Goal: Find contact information: Obtain details needed to contact an individual or organization

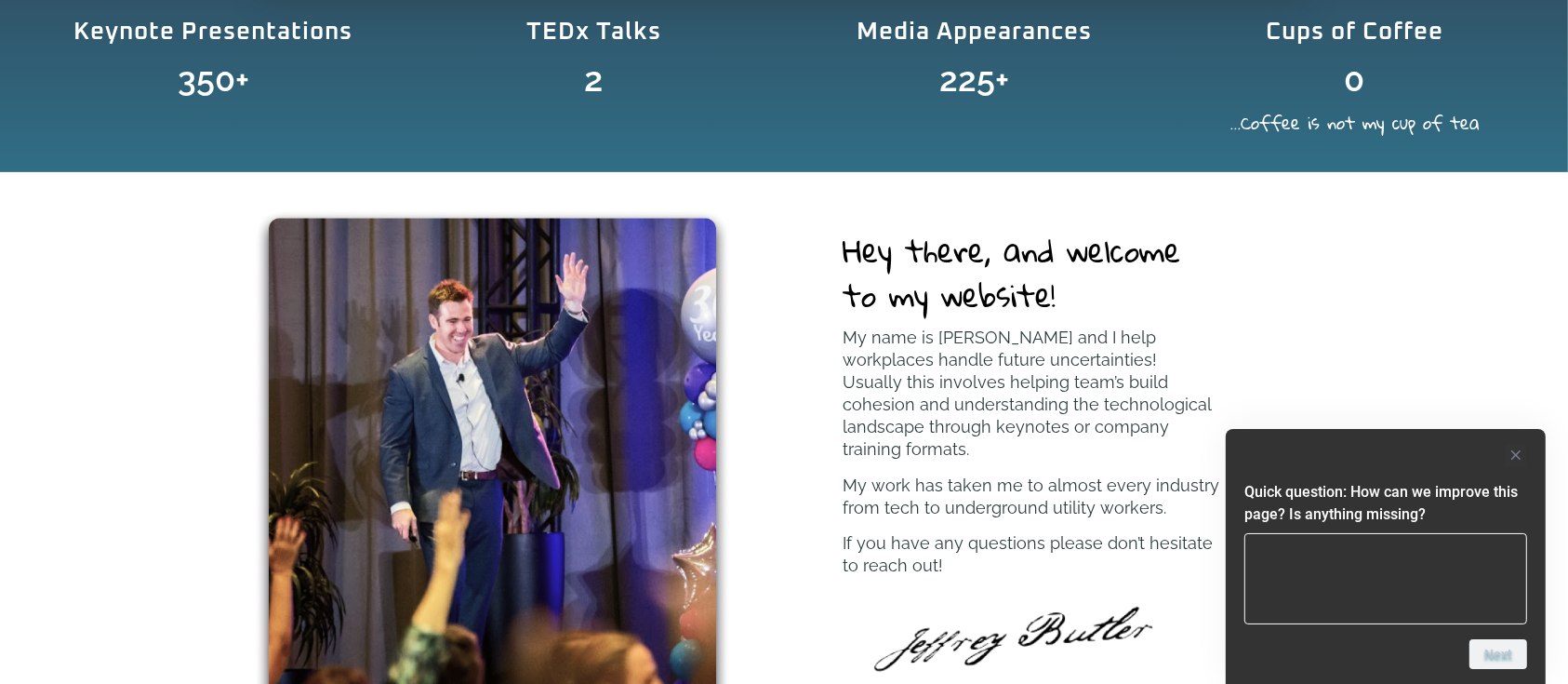
scroll to position [868, 0]
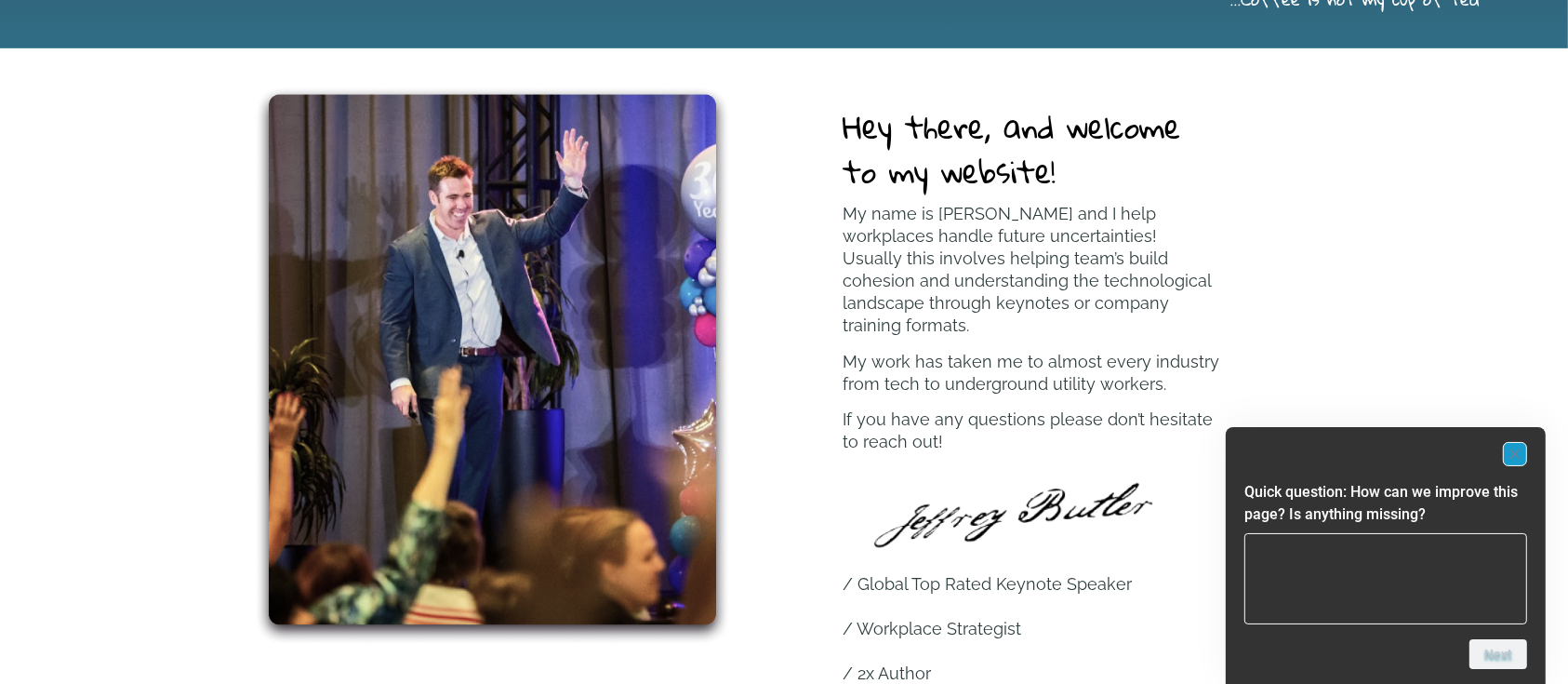
click at [1513, 451] on icon "Hide survey" at bounding box center [1515, 455] width 10 height 10
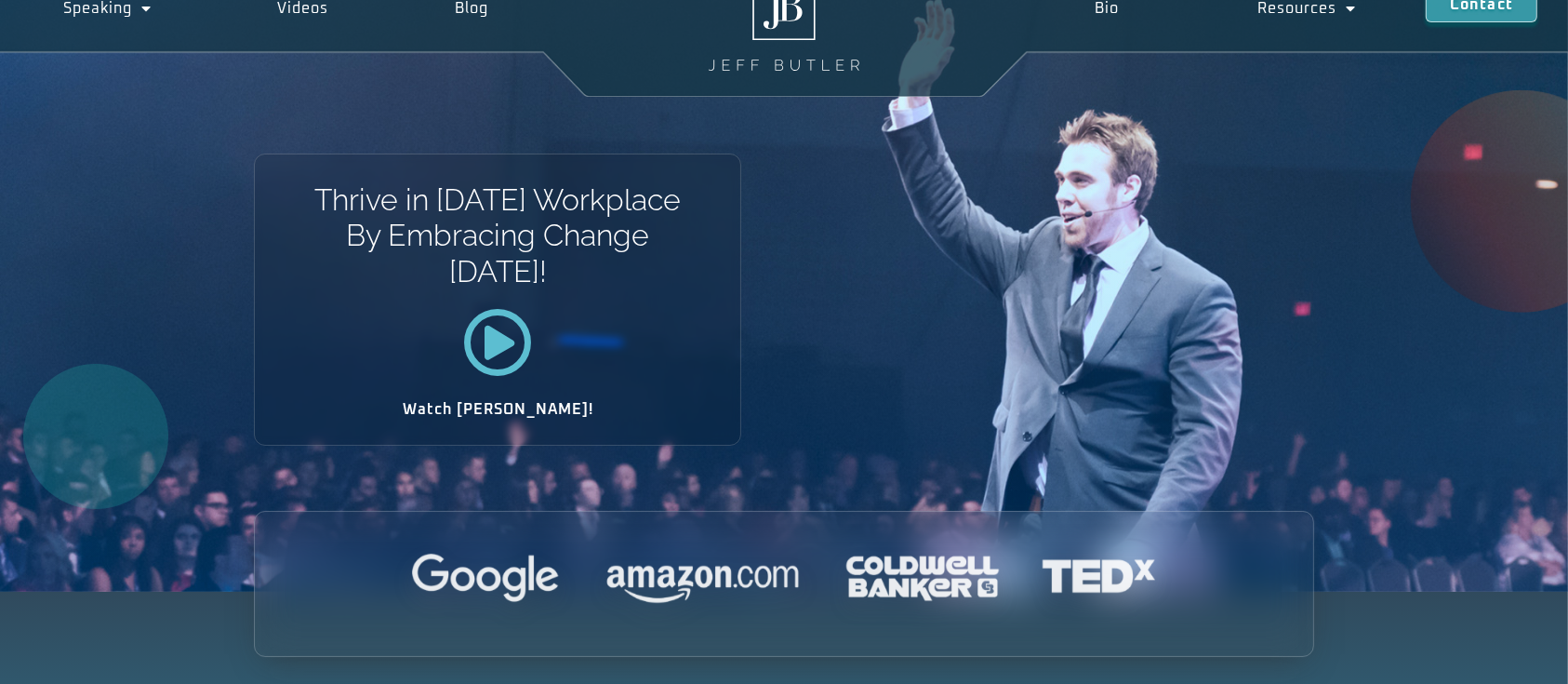
scroll to position [0, 0]
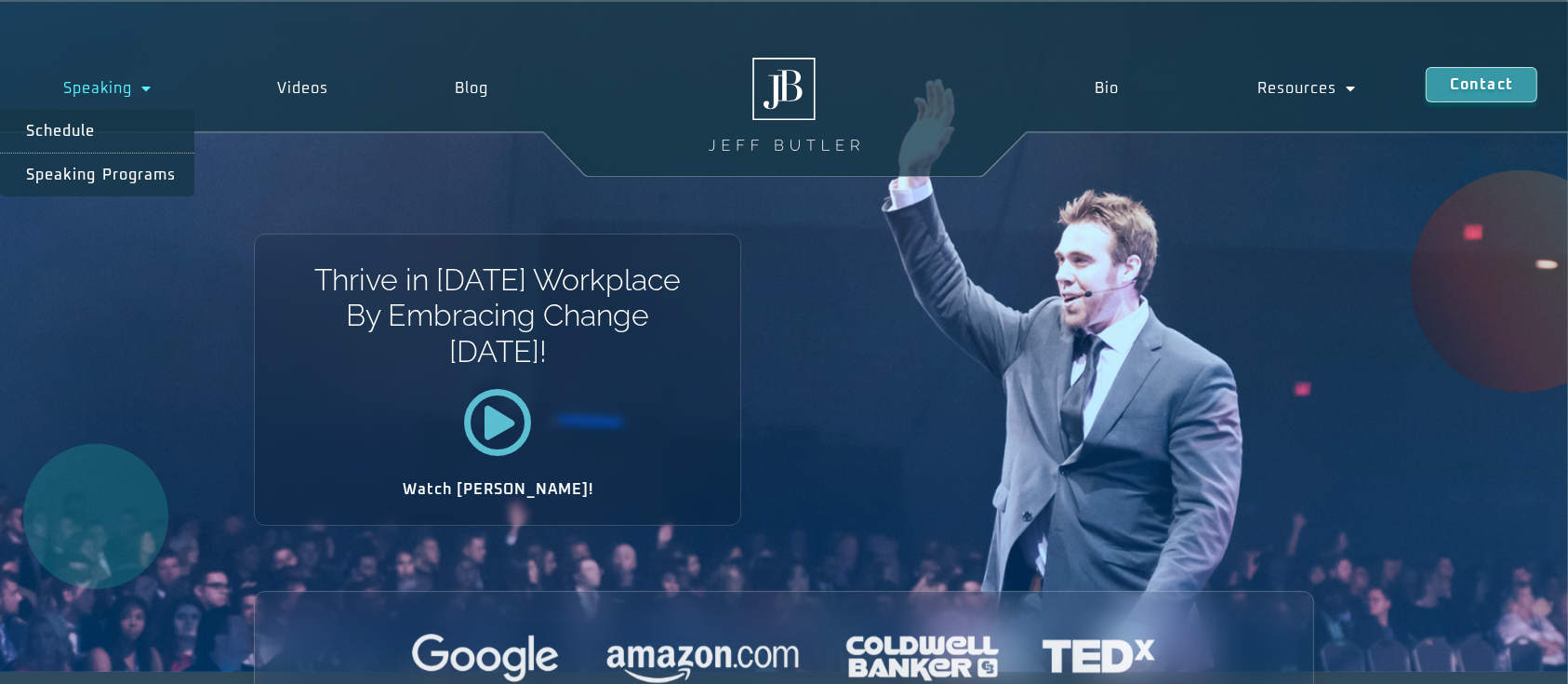
click at [141, 92] on span "Menu" at bounding box center [141, 88] width 19 height 33
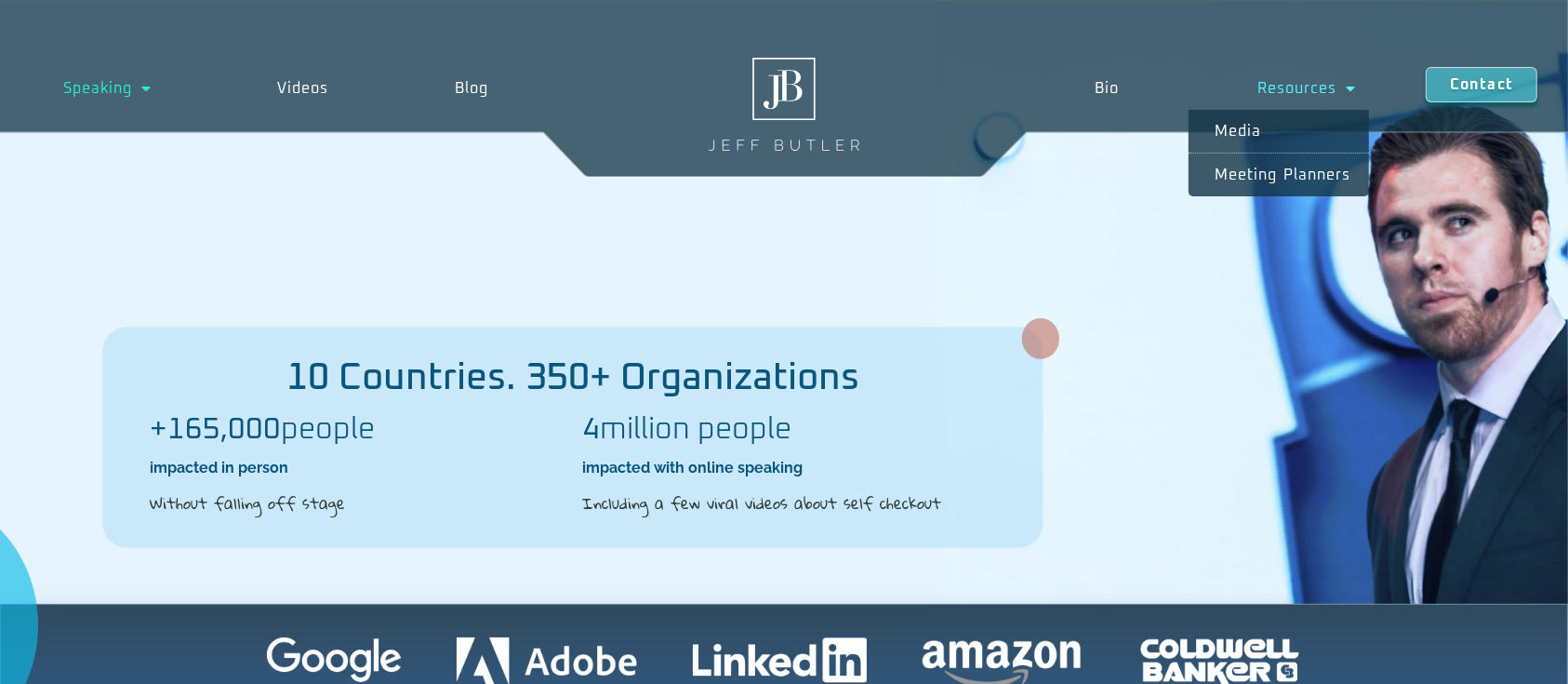
click at [1341, 92] on span "Menu" at bounding box center [1346, 88] width 19 height 33
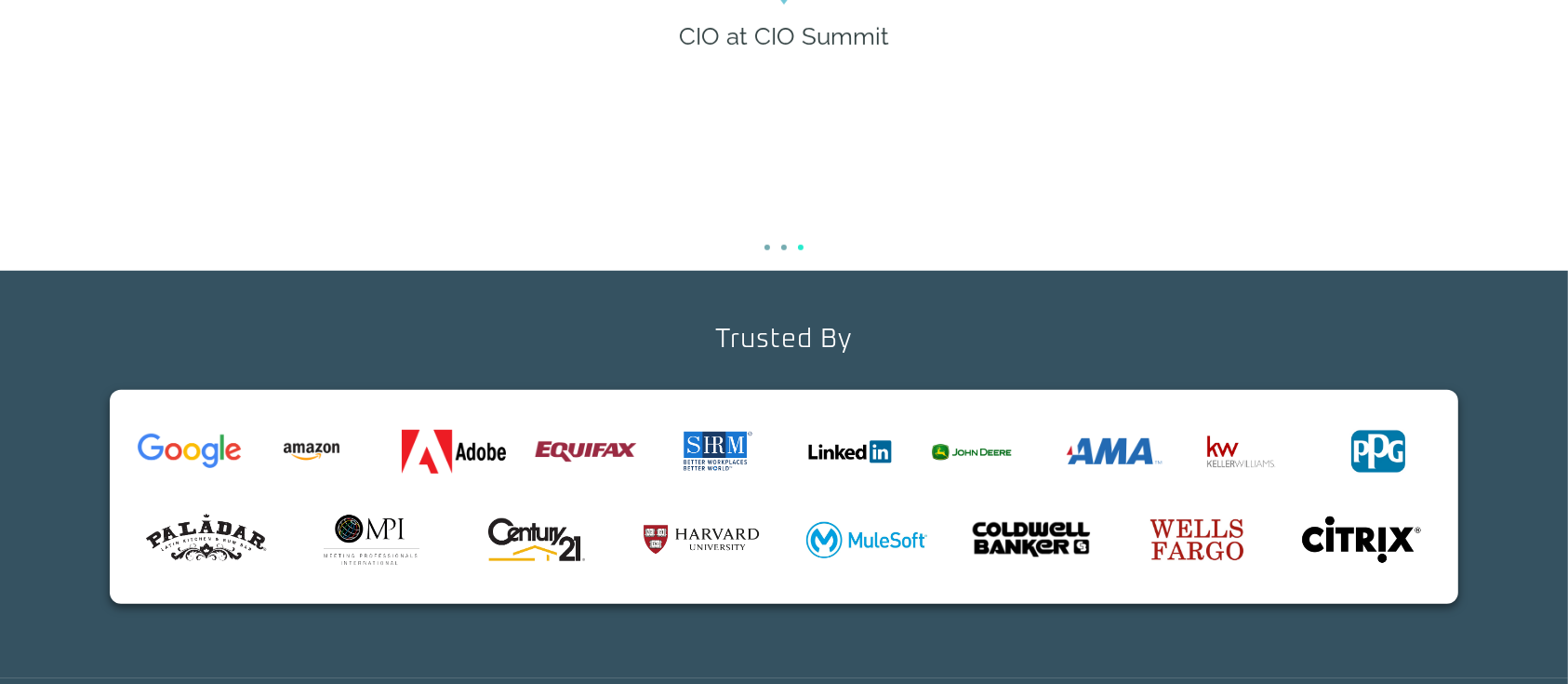
scroll to position [1459, 0]
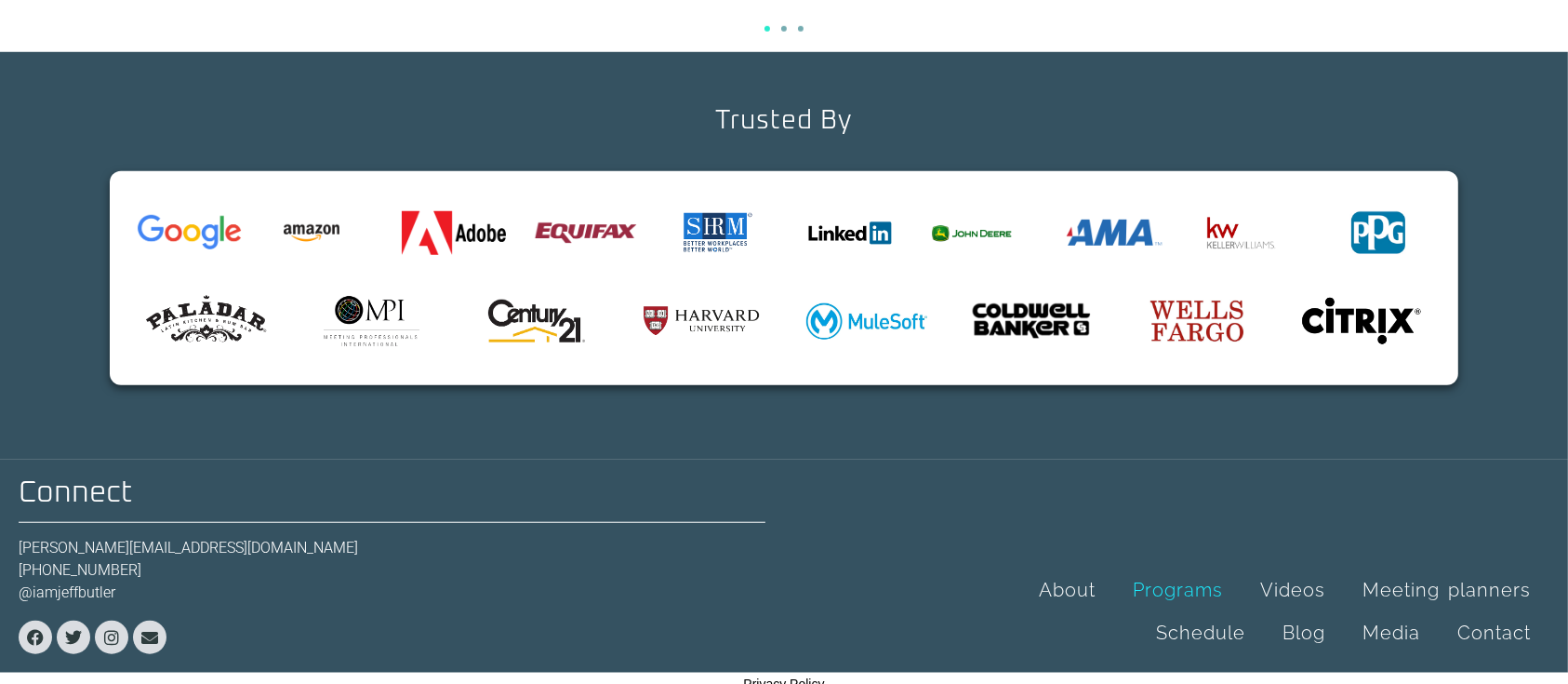
click at [1193, 568] on link "Programs" at bounding box center [1177, 589] width 127 height 43
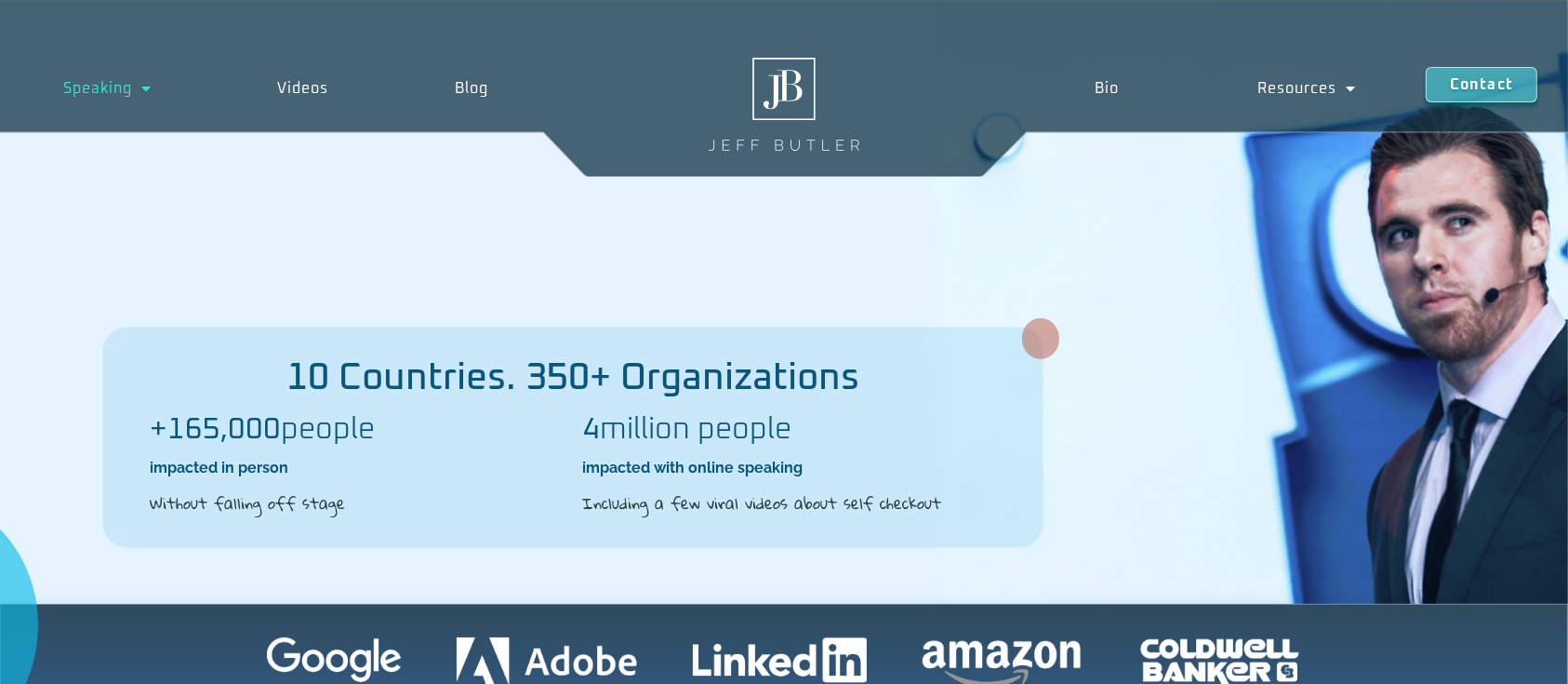
click at [789, 93] on img at bounding box center [784, 103] width 151 height 93
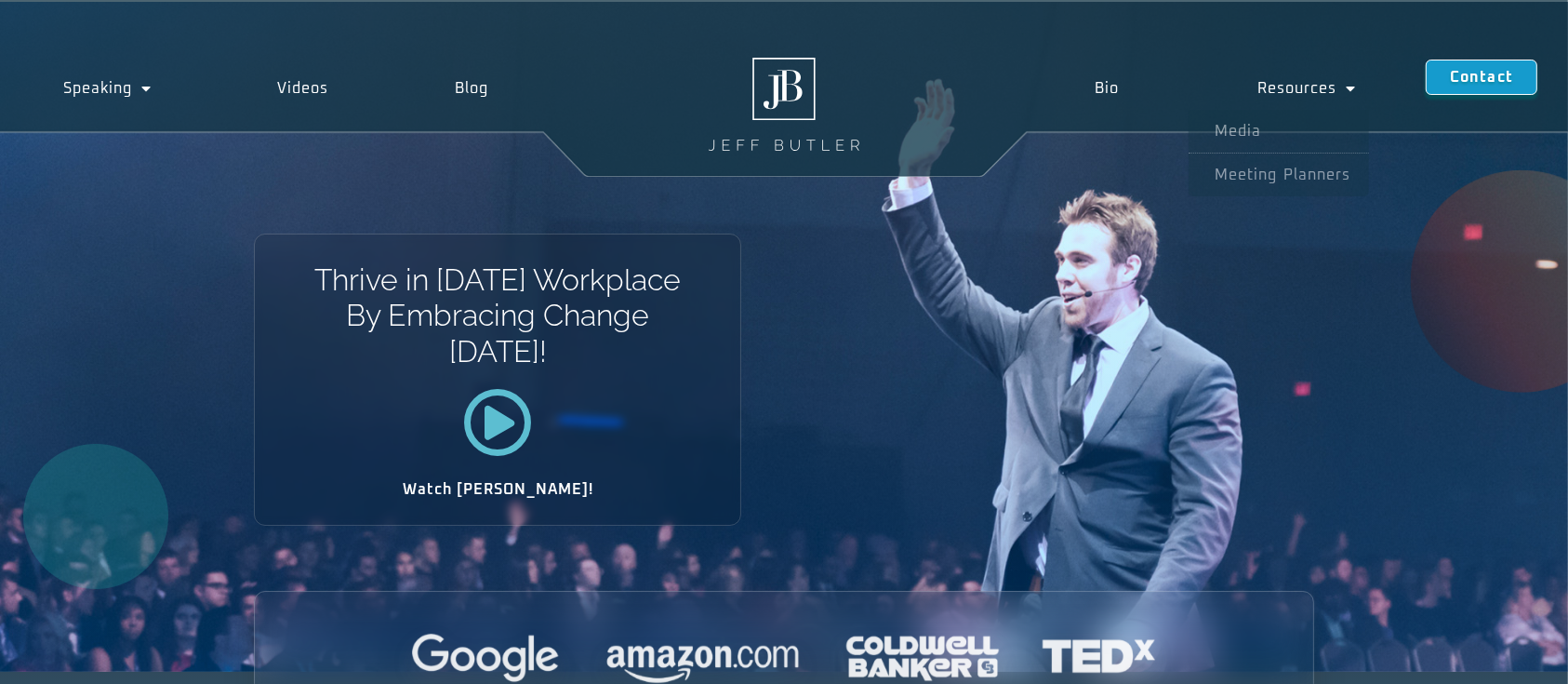
click at [1476, 88] on link "Contact" at bounding box center [1481, 76] width 112 height 35
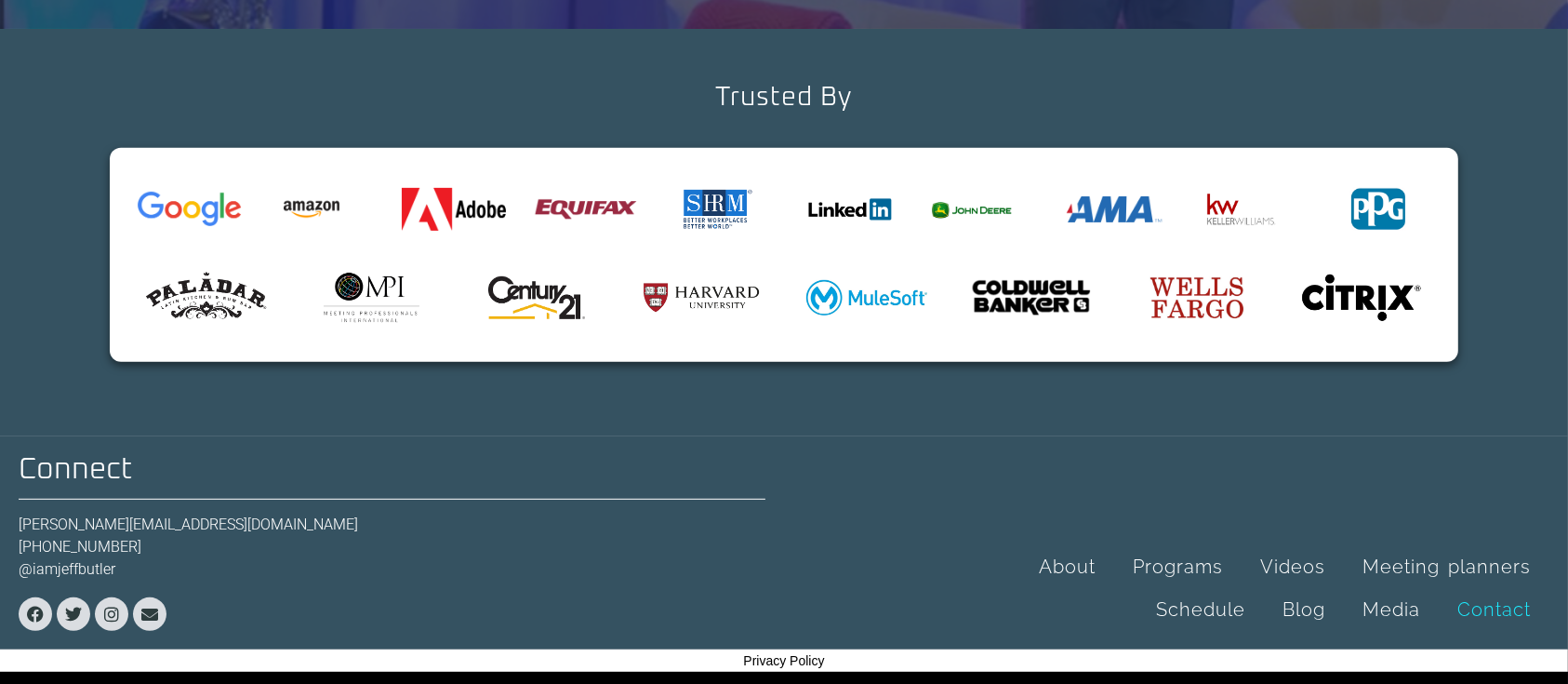
scroll to position [105, 0]
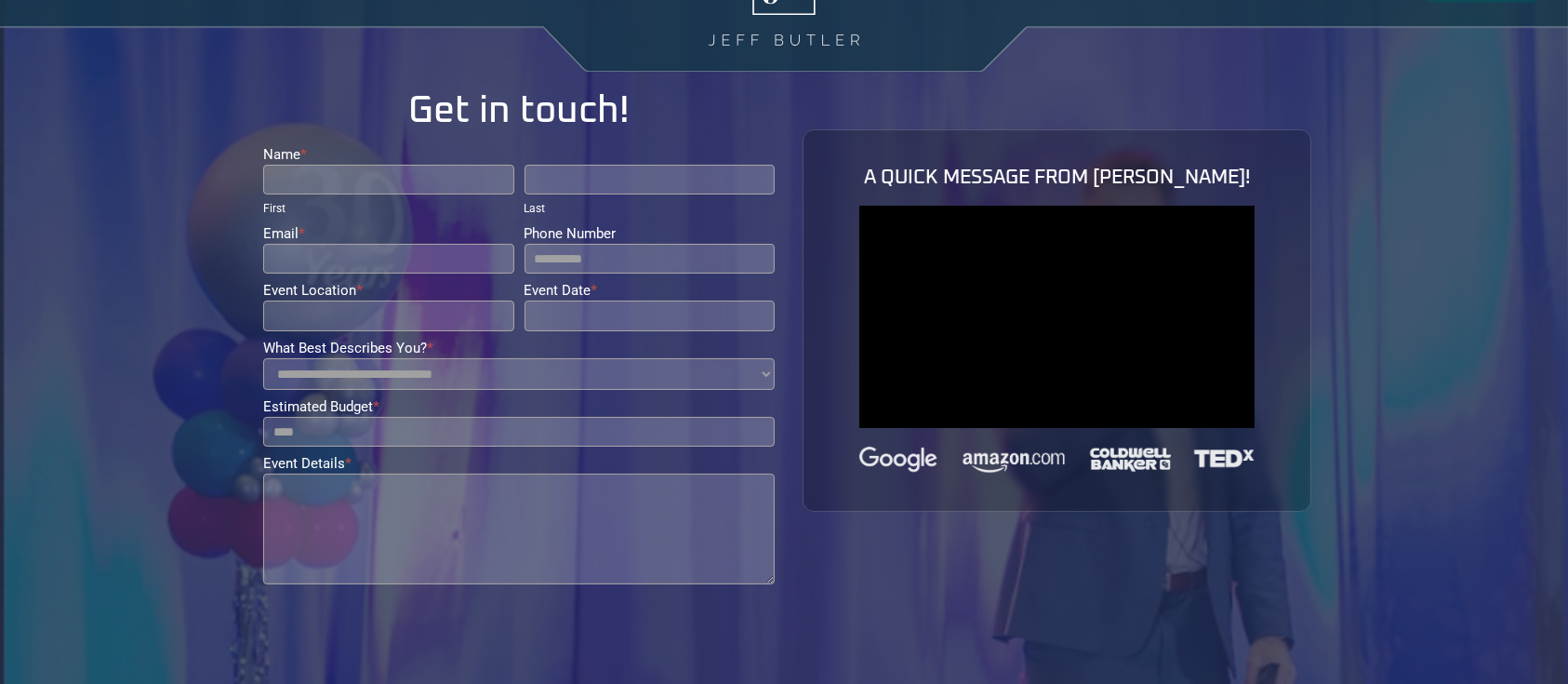
click at [908, 565] on div "**********" at bounding box center [784, 428] width 1061 height 691
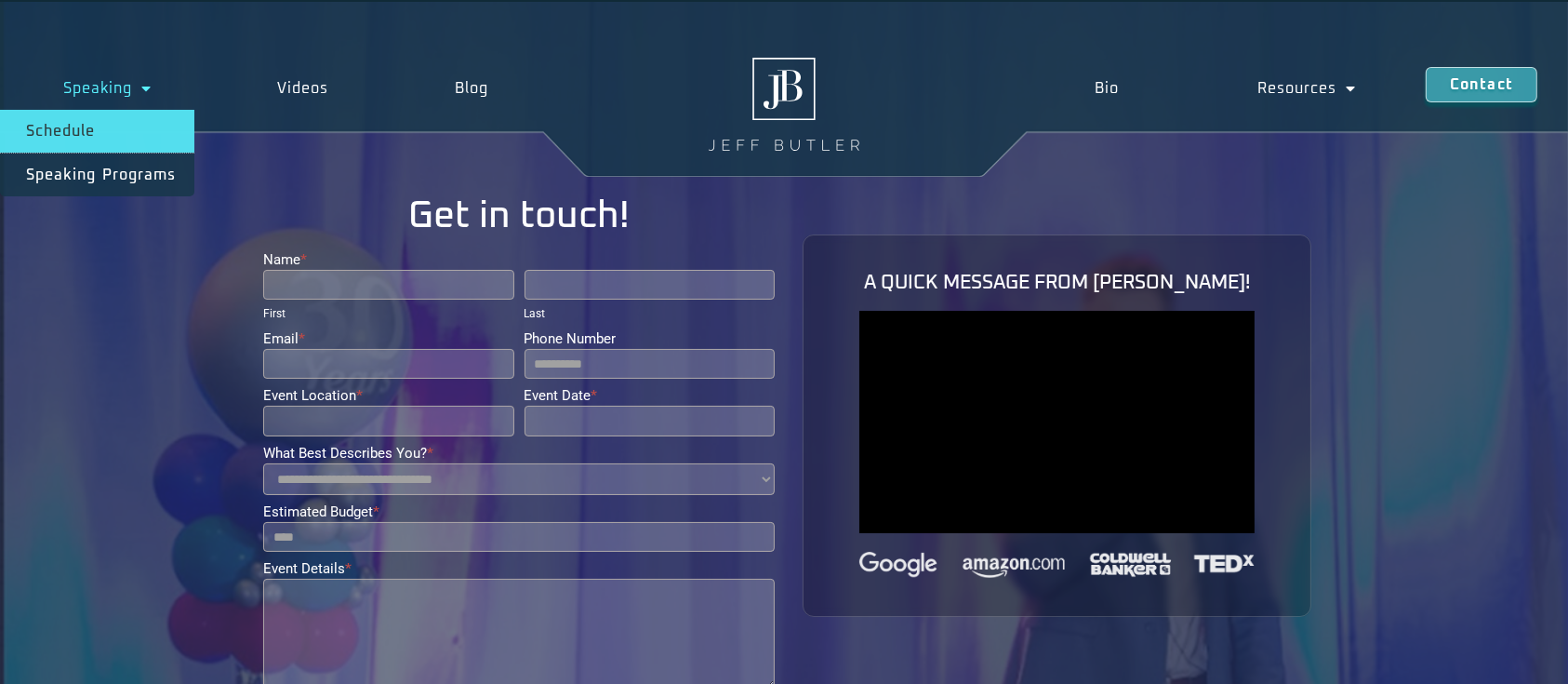
click at [100, 127] on link "Schedule" at bounding box center [97, 131] width 195 height 43
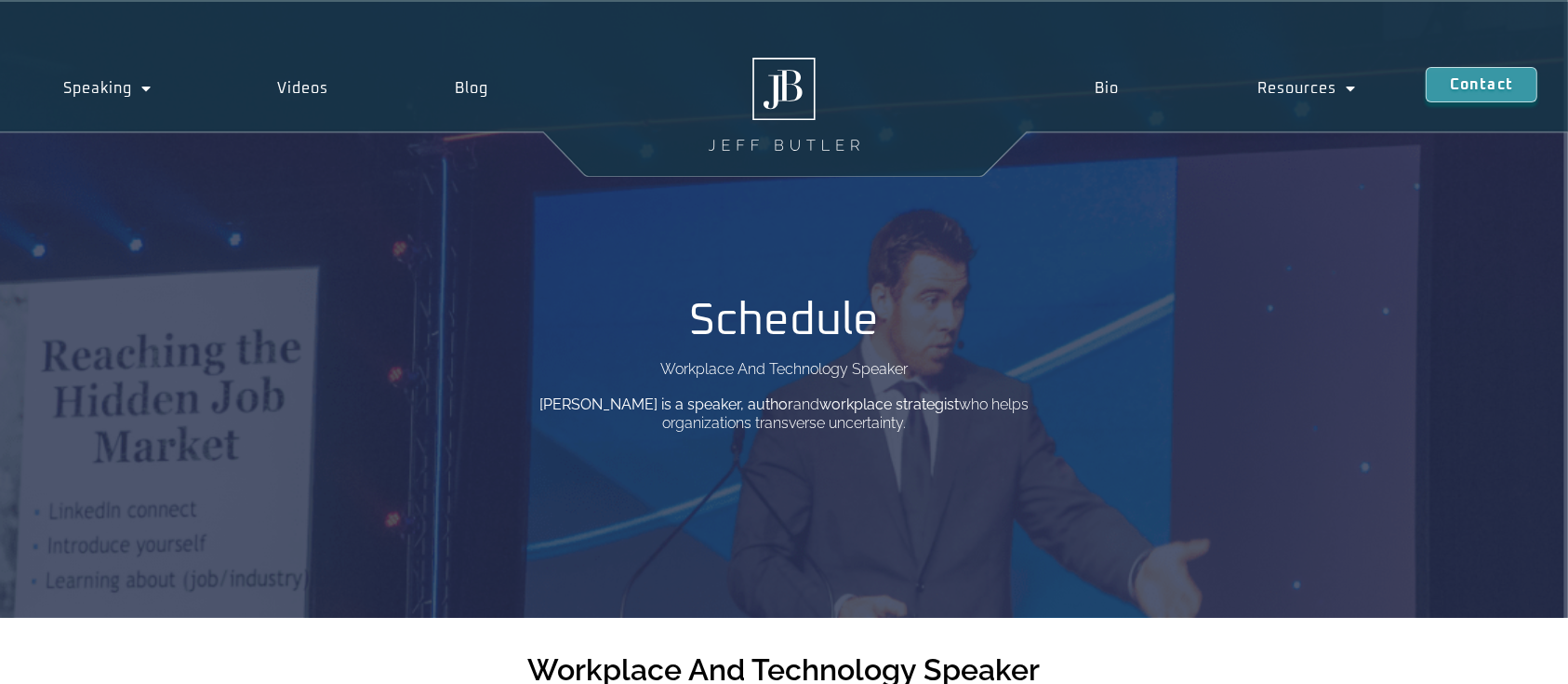
click at [774, 90] on img at bounding box center [784, 103] width 151 height 93
